Goal: Transaction & Acquisition: Purchase product/service

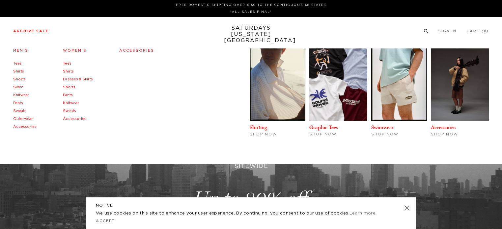
click at [21, 62] on li "Tees" at bounding box center [24, 64] width 23 height 8
click at [19, 62] on link "Tees" at bounding box center [17, 64] width 9 height 4
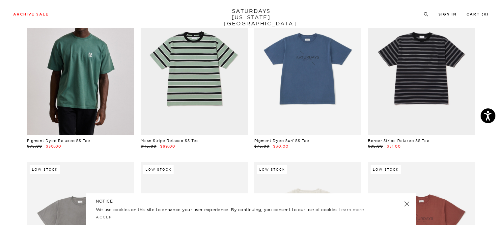
scroll to position [165, 0]
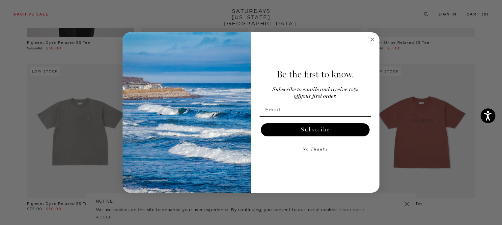
click at [371, 38] on icon "Close dialog" at bounding box center [371, 39] width 3 height 3
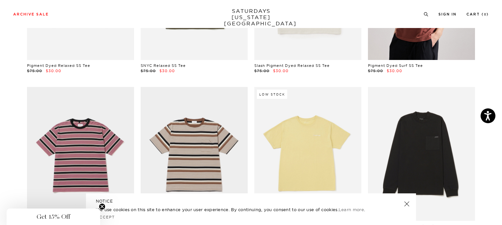
scroll to position [395, 0]
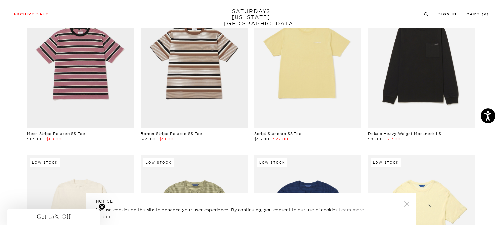
click at [411, 203] on div "NOTICE We use cookies on this site to enhance your user experience. By continui…" at bounding box center [251, 209] width 330 height 32
click at [405, 204] on link at bounding box center [406, 203] width 9 height 9
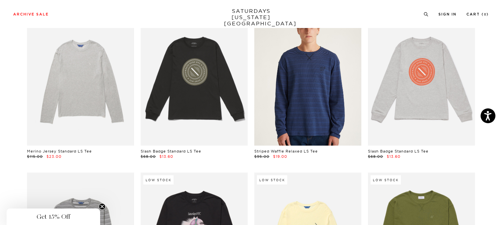
scroll to position [1152, 0]
